Goal: Task Accomplishment & Management: Complete application form

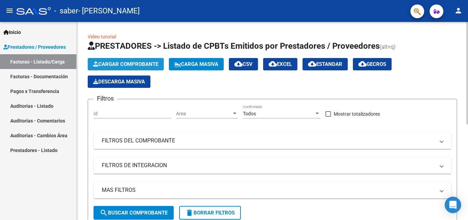
click at [140, 63] on span "Cargar Comprobante" at bounding box center [125, 64] width 65 height 6
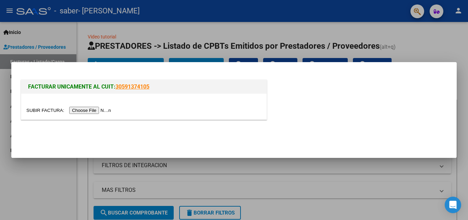
click at [108, 109] on input "file" at bounding box center [69, 110] width 87 height 7
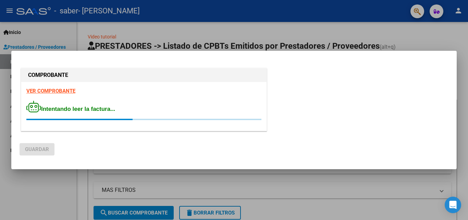
click at [82, 184] on div at bounding box center [234, 110] width 468 height 220
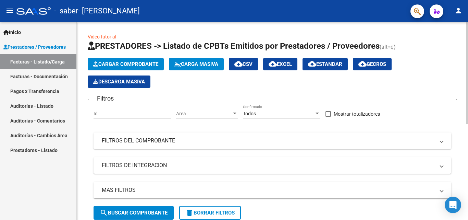
click at [82, 47] on div "Video tutorial PRESTADORES -> Listado de CPBTs Emitidos por Prestadores / Prove…" at bounding box center [272, 211] width 391 height 378
click at [78, 46] on div "Video tutorial PRESTADORES -> Listado de CPBTs Emitidos por Prestadores / Prove…" at bounding box center [272, 211] width 391 height 378
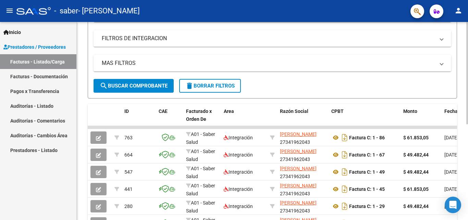
scroll to position [130, 0]
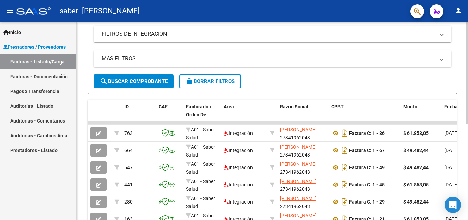
click at [467, 139] on div at bounding box center [467, 142] width 2 height 102
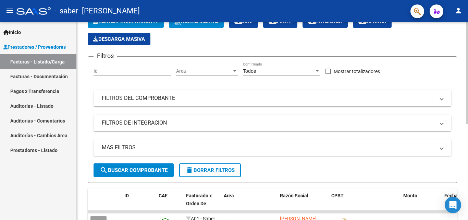
click at [466, 108] on div "Video tutorial PRESTADORES -> Listado de CPBTs Emitidos por Prestadores / Prove…" at bounding box center [273, 168] width 393 height 378
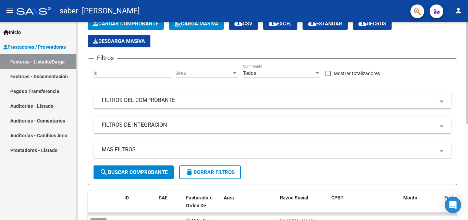
scroll to position [0, 0]
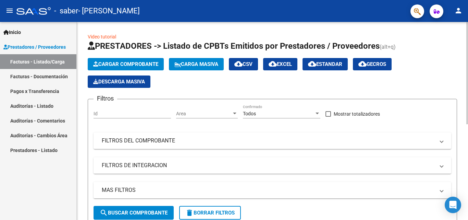
click at [464, 56] on div "Video tutorial PRESTADORES -> Listado de CPBTs Emitidos por Prestadores / Prove…" at bounding box center [273, 211] width 393 height 378
click at [137, 62] on span "Cargar Comprobante" at bounding box center [125, 64] width 65 height 6
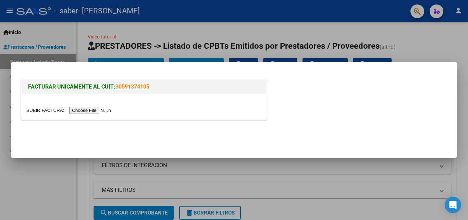
click at [108, 112] on input "file" at bounding box center [69, 110] width 87 height 7
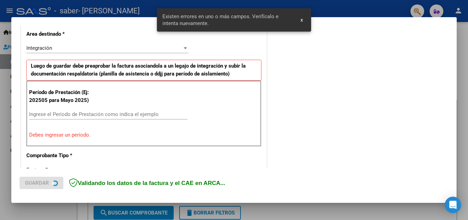
scroll to position [167, 0]
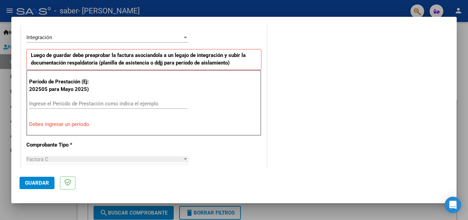
click at [147, 103] on input "Ingrese el Período de Prestación como indica el ejemplo" at bounding box center [108, 103] width 158 height 6
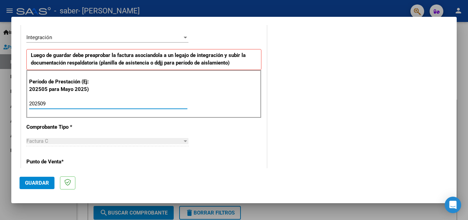
type input "202509"
click at [281, 121] on div "COMENTARIOS Comentarios del Prestador / Gerenciador:" at bounding box center [358, 162] width 180 height 595
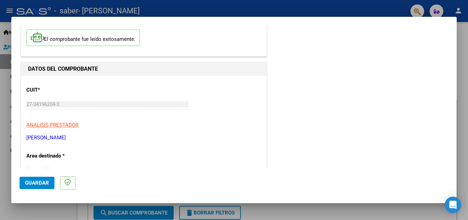
scroll to position [0, 0]
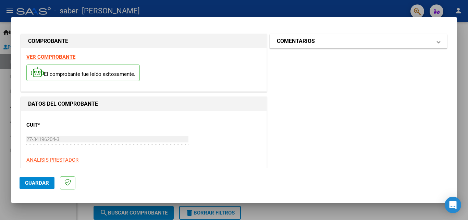
click at [390, 47] on mat-expansion-panel-header "COMENTARIOS" at bounding box center [358, 41] width 177 height 14
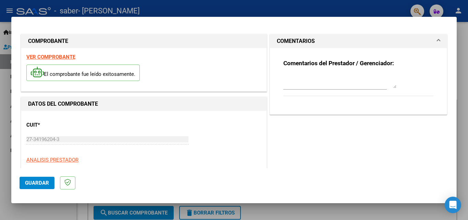
click at [390, 47] on mat-expansion-panel-header "COMENTARIOS" at bounding box center [358, 41] width 177 height 14
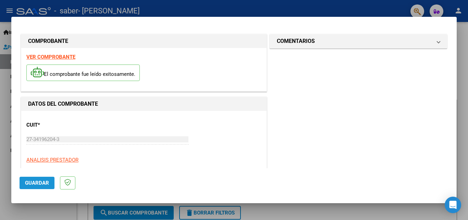
click at [44, 180] on span "Guardar" at bounding box center [37, 182] width 24 height 6
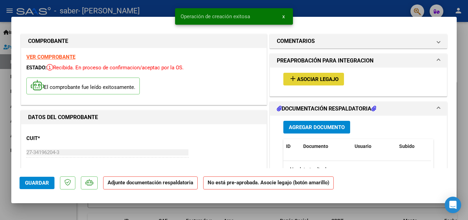
click at [319, 78] on span "Asociar Legajo" at bounding box center [317, 79] width 41 height 6
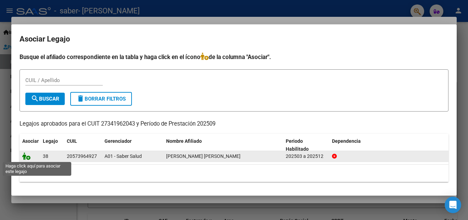
click at [24, 154] on icon at bounding box center [26, 156] width 8 height 8
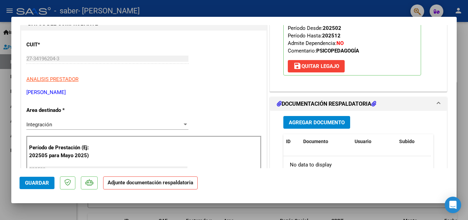
scroll to position [61, 0]
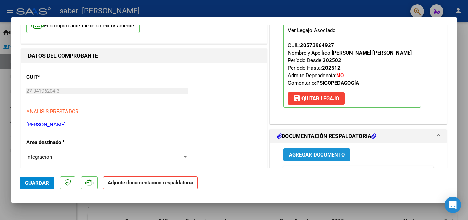
click at [313, 158] on span "Agregar Documento" at bounding box center [317, 154] width 56 height 6
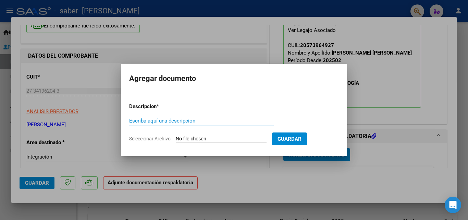
click at [233, 122] on input "Escriba aquí una descripcion" at bounding box center [201, 120] width 145 height 6
type input "asistencia"
click at [184, 139] on input "Seleccionar Archivo" at bounding box center [221, 139] width 91 height 7
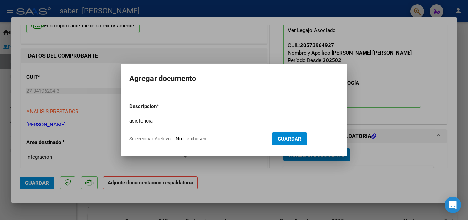
type input "C:\fakepath\planilla ismael.pdf"
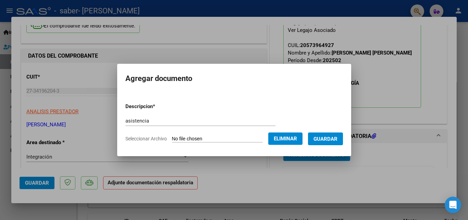
click at [337, 138] on span "Guardar" at bounding box center [325, 139] width 24 height 6
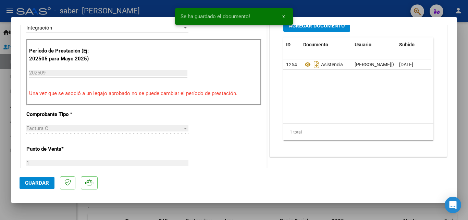
scroll to position [209, 0]
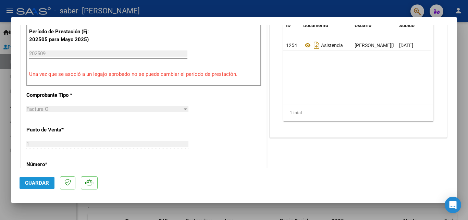
click at [28, 183] on span "Guardar" at bounding box center [37, 182] width 24 height 6
click at [38, 185] on span "Guardar" at bounding box center [37, 182] width 24 height 6
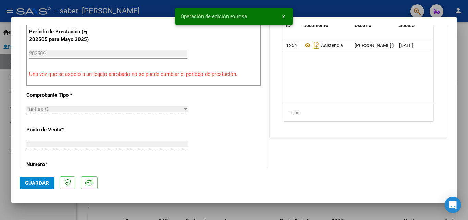
click at [306, 209] on div at bounding box center [234, 110] width 468 height 220
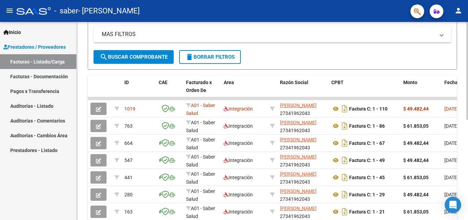
scroll to position [160, 0]
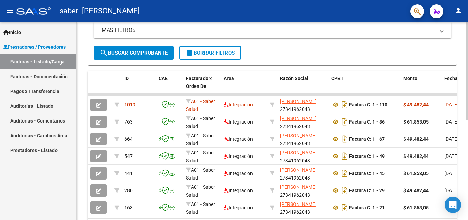
click at [467, 136] on div at bounding box center [467, 152] width 2 height 98
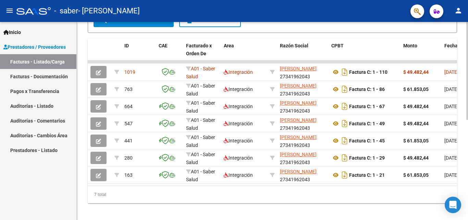
scroll to position [193, 0]
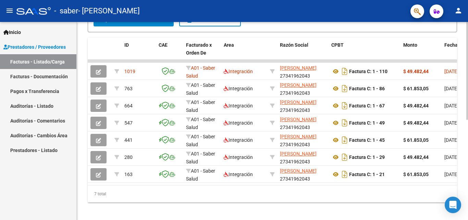
click at [468, 152] on div at bounding box center [467, 169] width 2 height 98
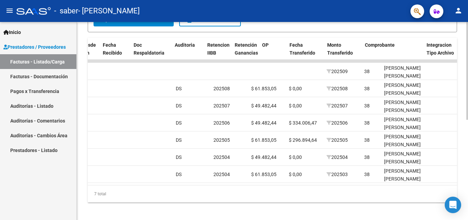
scroll to position [0, 0]
